Goal: Task Accomplishment & Management: Manage account settings

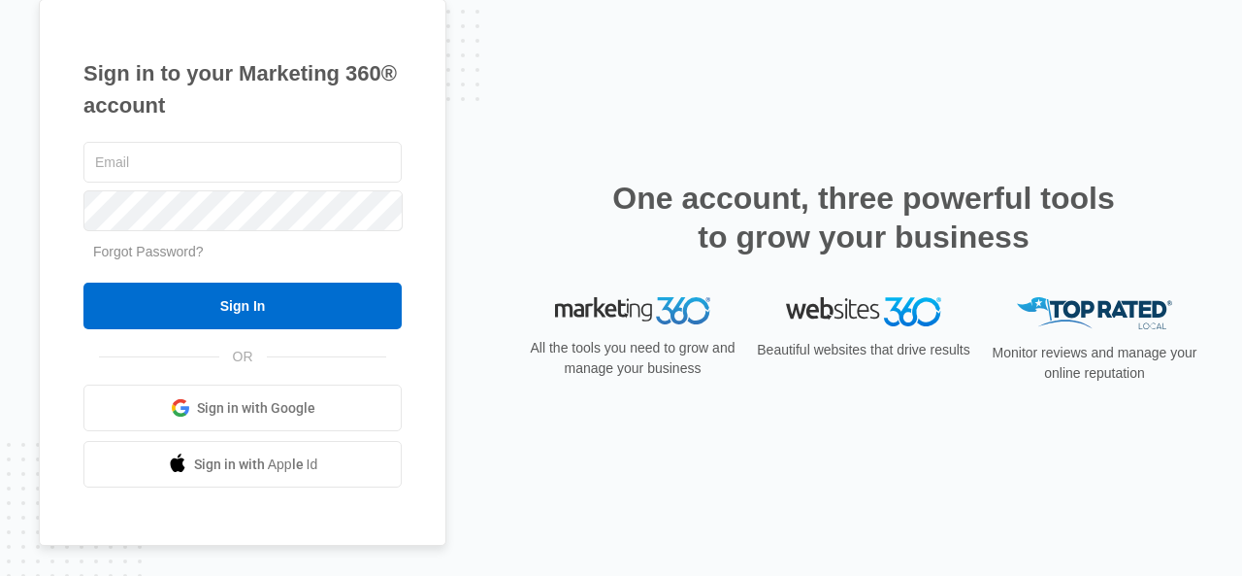
click at [409, 166] on div "Sign in to your Marketing 360® account Forgot Password? Sign In OR Sign in with…" at bounding box center [243, 272] width 408 height 547
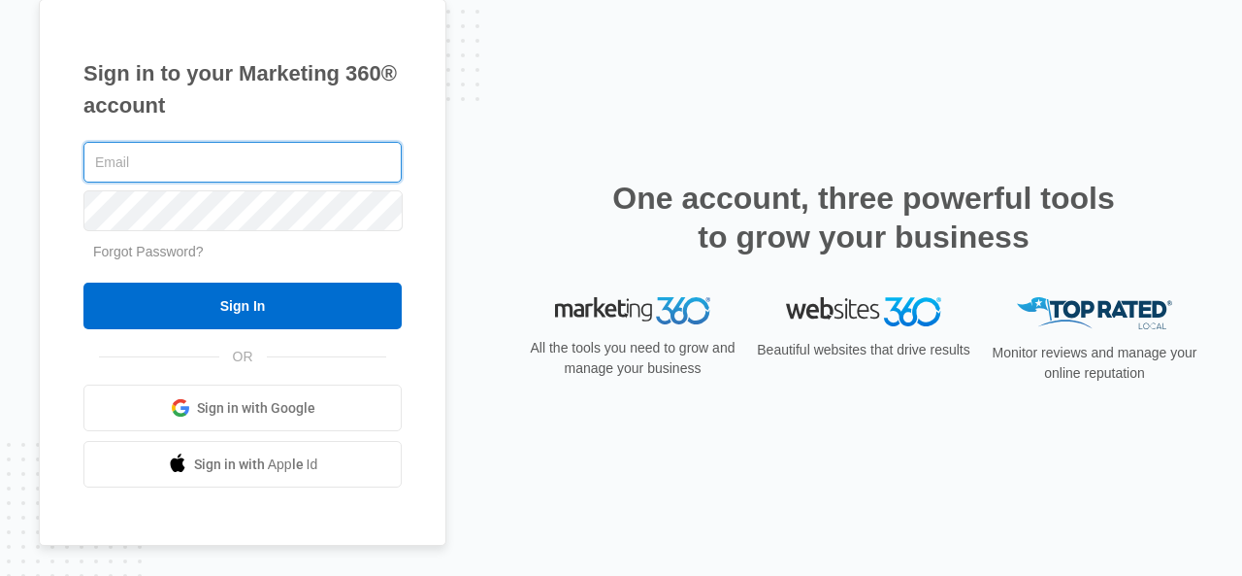
click at [248, 178] on input "text" at bounding box center [242, 162] width 318 height 41
type input "[EMAIL_ADDRESS][DOMAIN_NAME]"
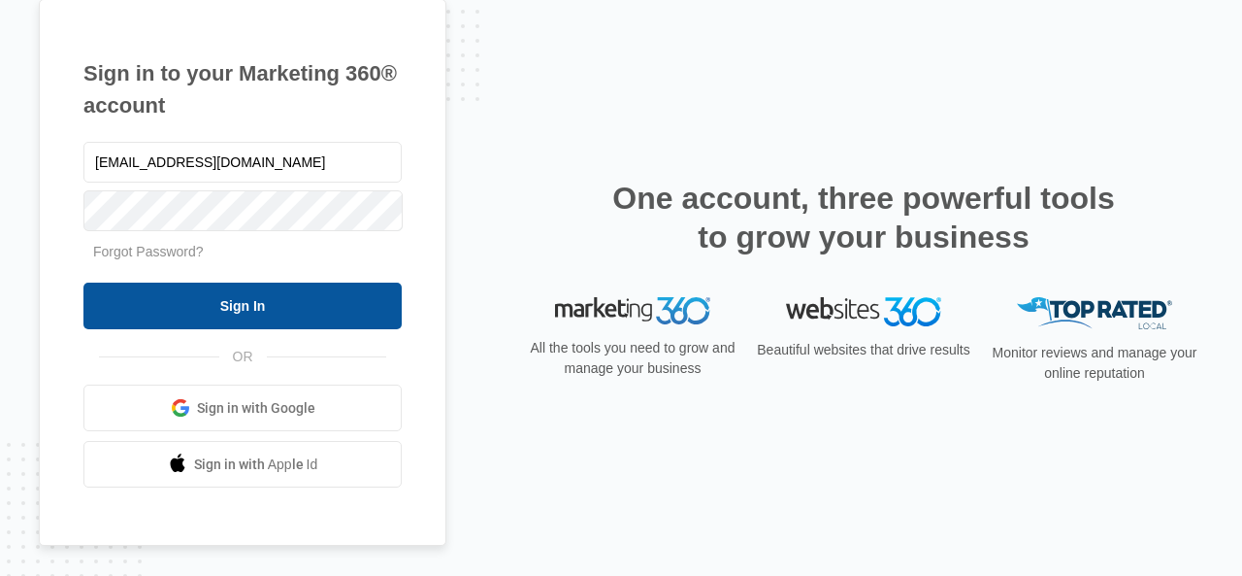
click at [223, 301] on input "Sign In" at bounding box center [242, 305] width 318 height 47
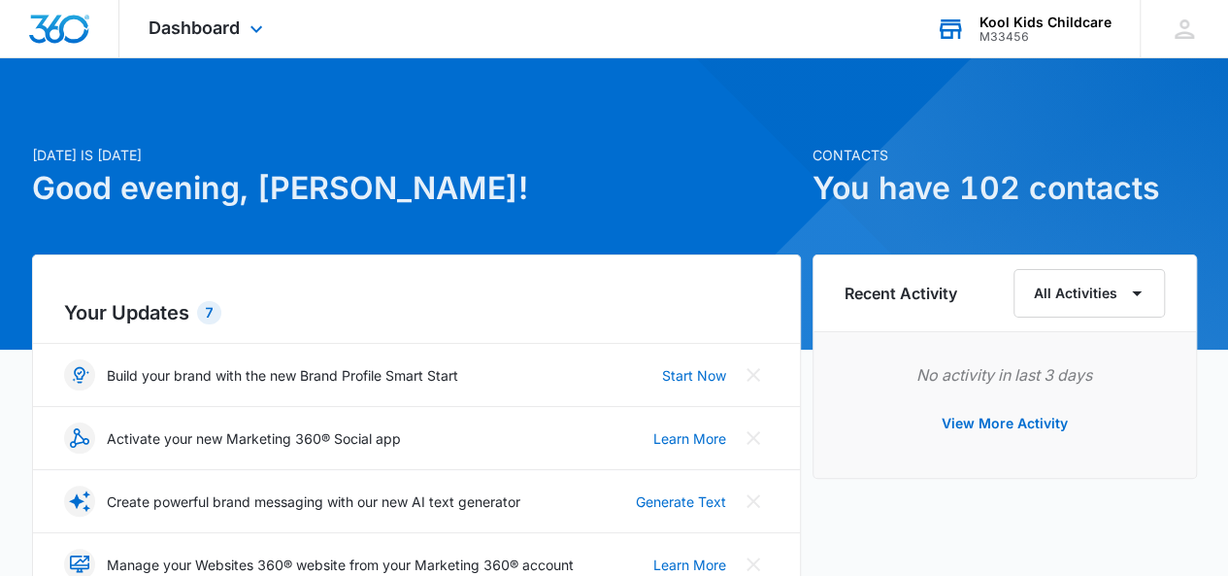
click at [1035, 30] on div "M33456" at bounding box center [1045, 37] width 132 height 14
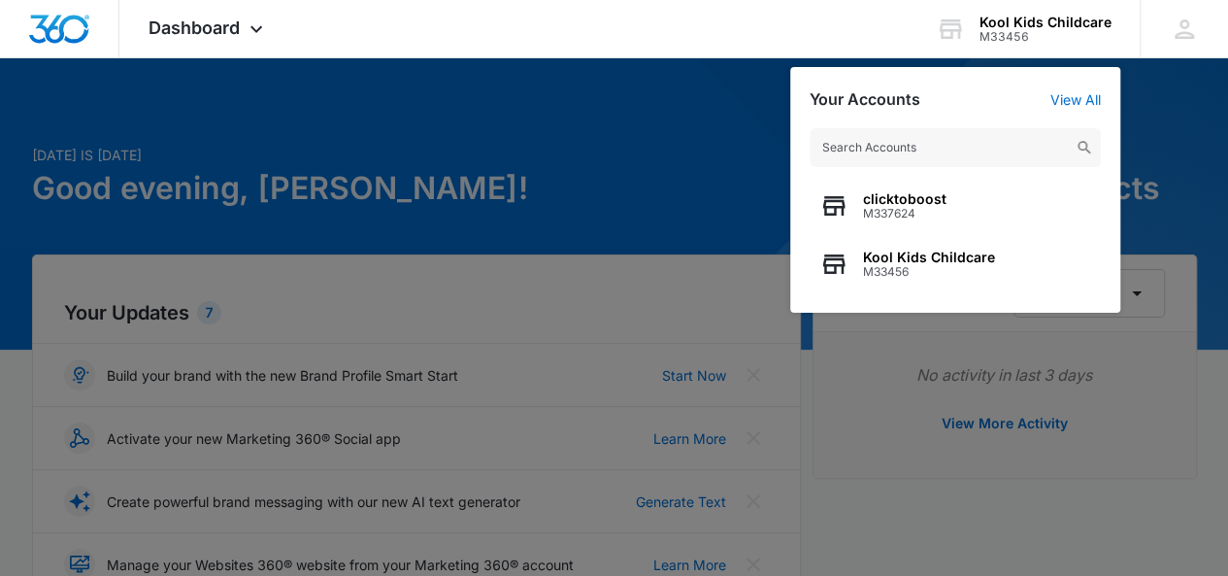
click at [637, 92] on div at bounding box center [614, 288] width 1228 height 576
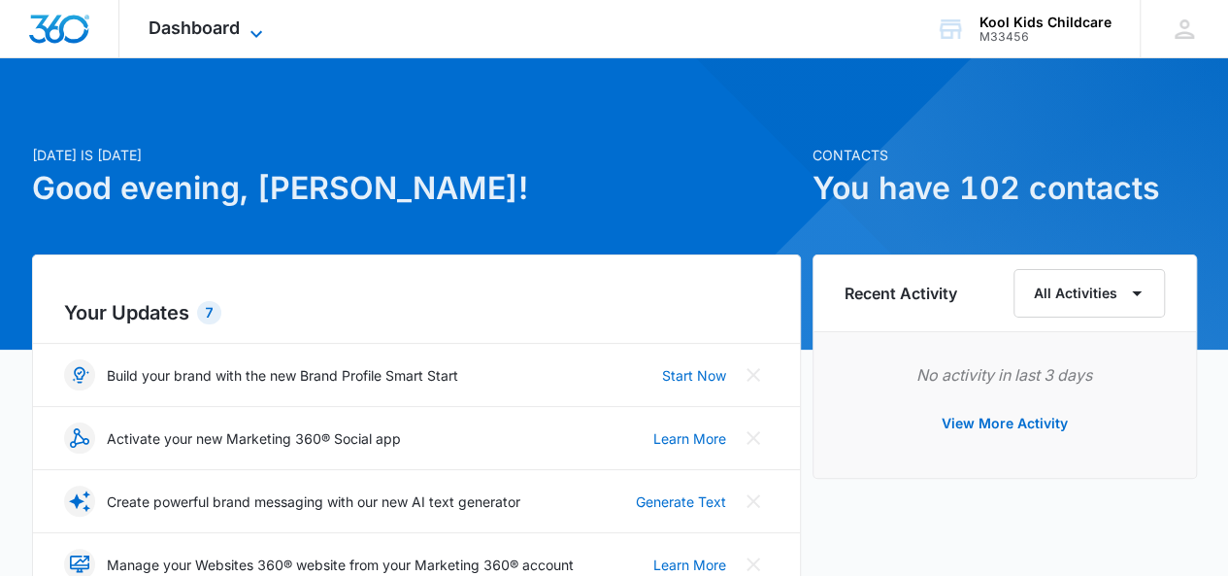
click at [254, 32] on icon at bounding box center [256, 33] width 23 height 23
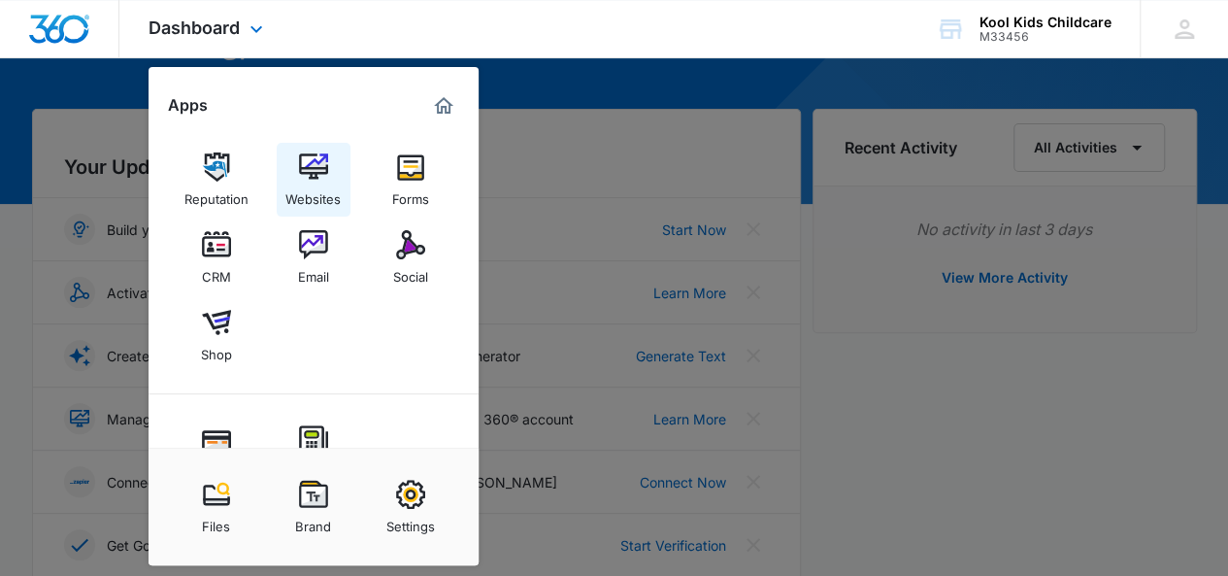
click at [323, 177] on img at bounding box center [313, 166] width 29 height 29
